Goal: Information Seeking & Learning: Learn about a topic

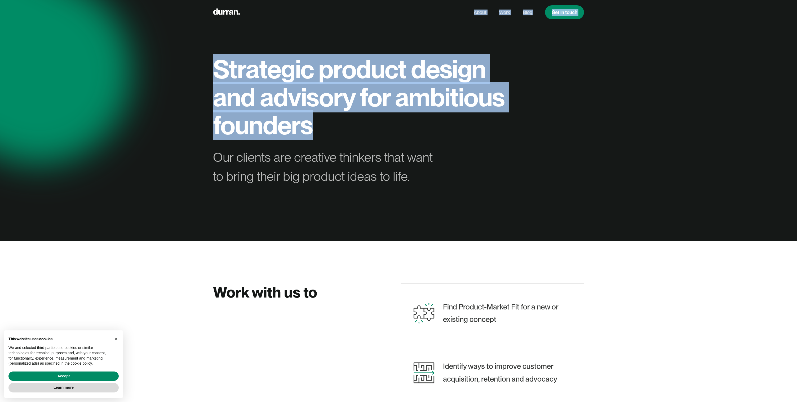
drag, startPoint x: 210, startPoint y: 67, endPoint x: 315, endPoint y: 146, distance: 131.5
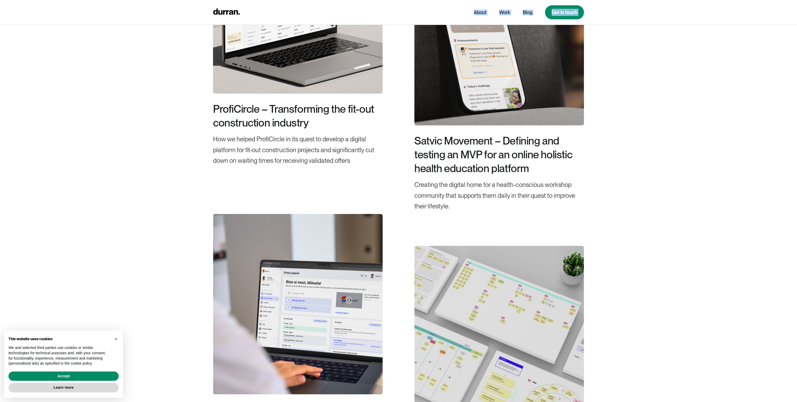
scroll to position [1386, 0]
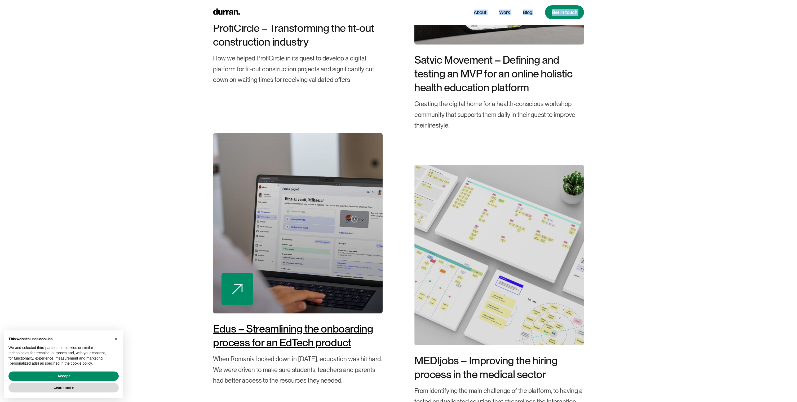
click at [340, 333] on div "Edus – Streamlining the onboarding process for an EdTech product" at bounding box center [298, 336] width 170 height 28
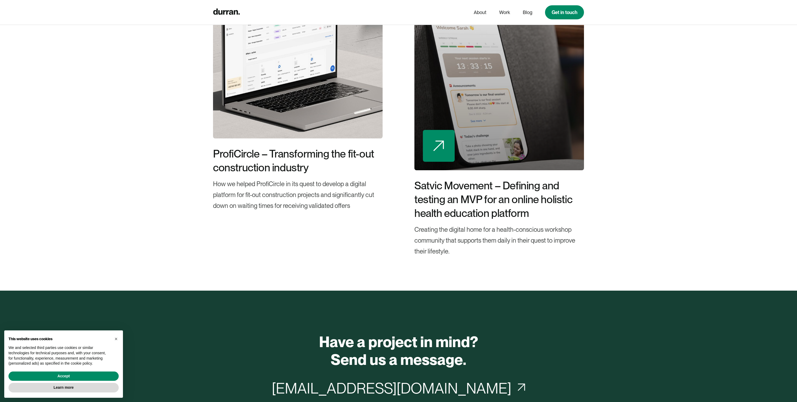
scroll to position [4432, 0]
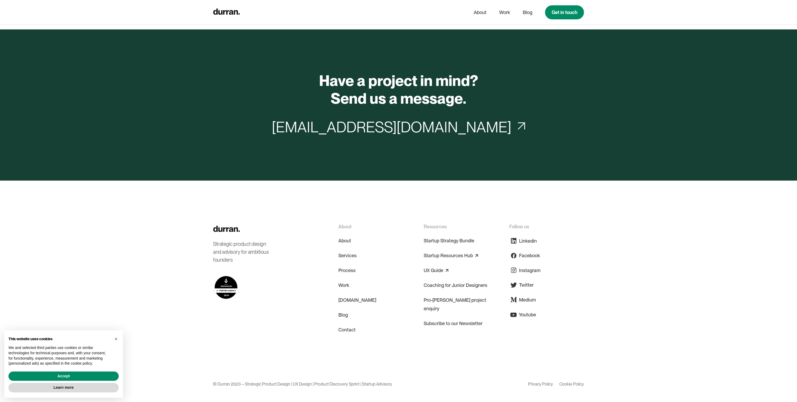
click at [143, 235] on div "Strategic product design and advisory for ambitious founders About About Servic…" at bounding box center [398, 290] width 797 height 221
